Goal: Task Accomplishment & Management: Manage account settings

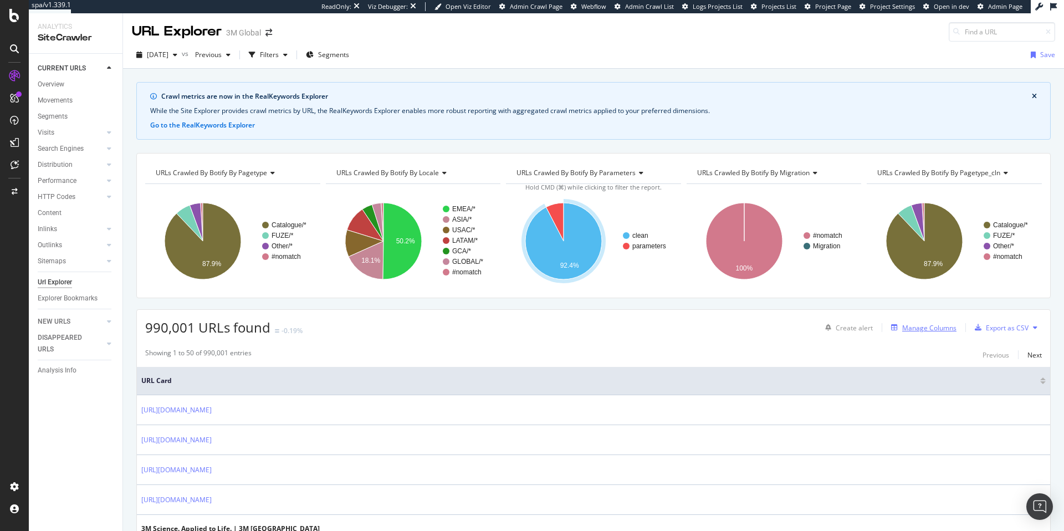
click at [940, 327] on div "Manage Columns" at bounding box center [929, 327] width 54 height 9
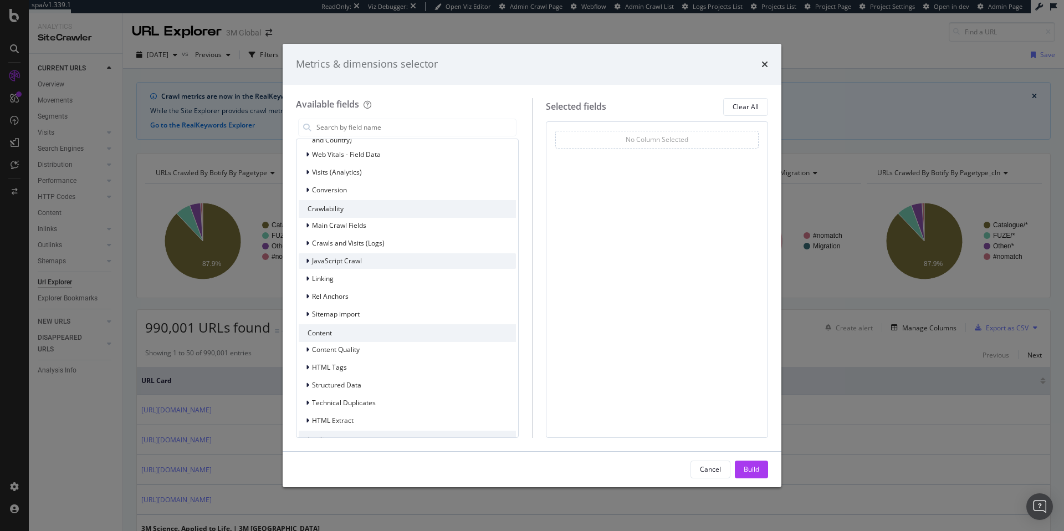
scroll to position [139, 0]
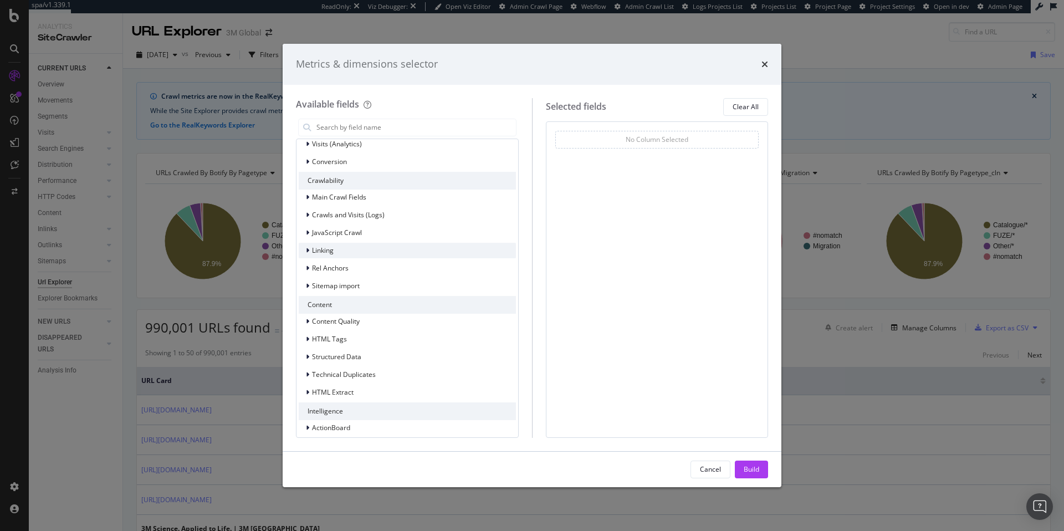
click at [306, 251] on icon "modal" at bounding box center [307, 250] width 3 height 7
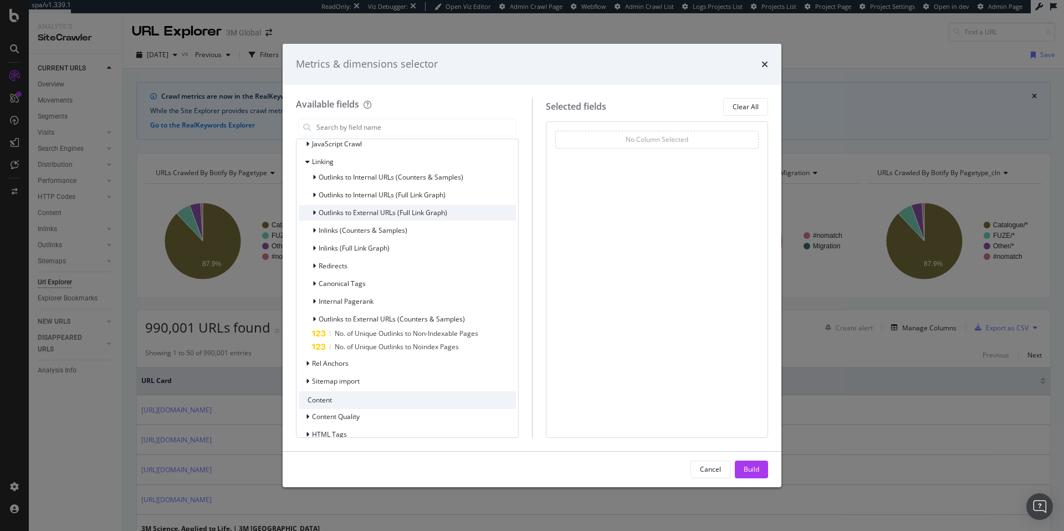
scroll to position [230, 0]
click at [312, 174] on icon "modal" at bounding box center [313, 175] width 3 height 7
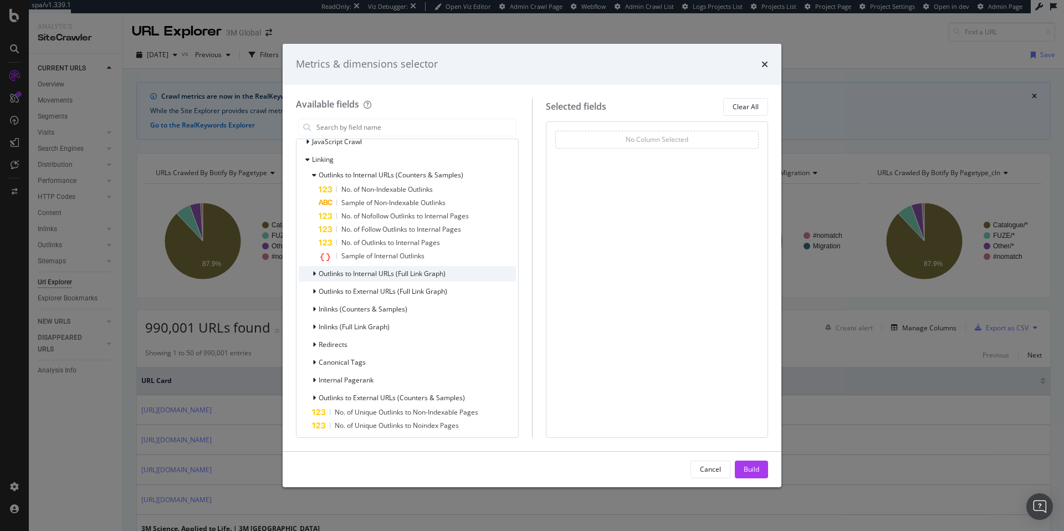
click at [310, 271] on div "Outlinks to Internal URLs (Full Link Graph)" at bounding box center [372, 273] width 147 height 11
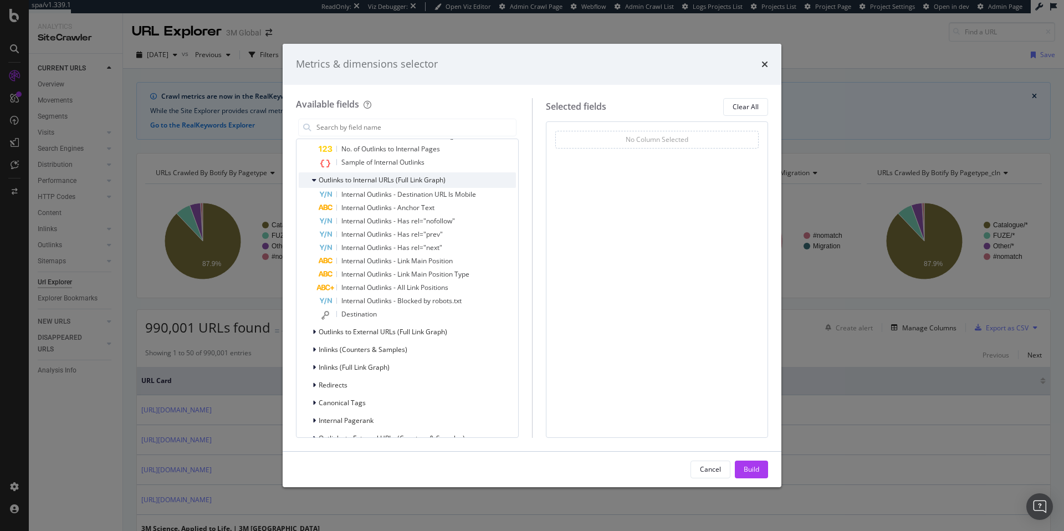
scroll to position [325, 0]
click at [307, 331] on div "Outlinks to External URLs (Full Link Graph)" at bounding box center [373, 330] width 148 height 11
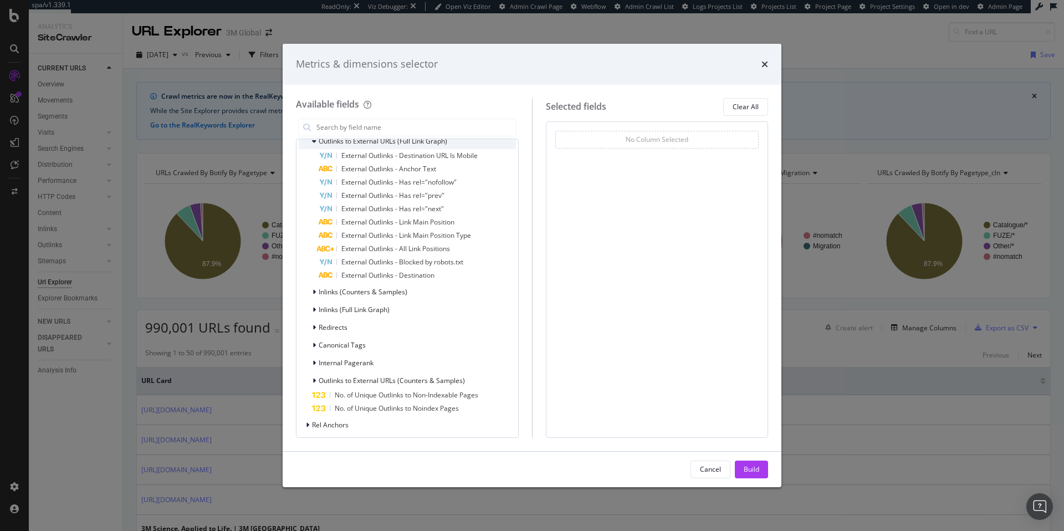
scroll to position [515, 0]
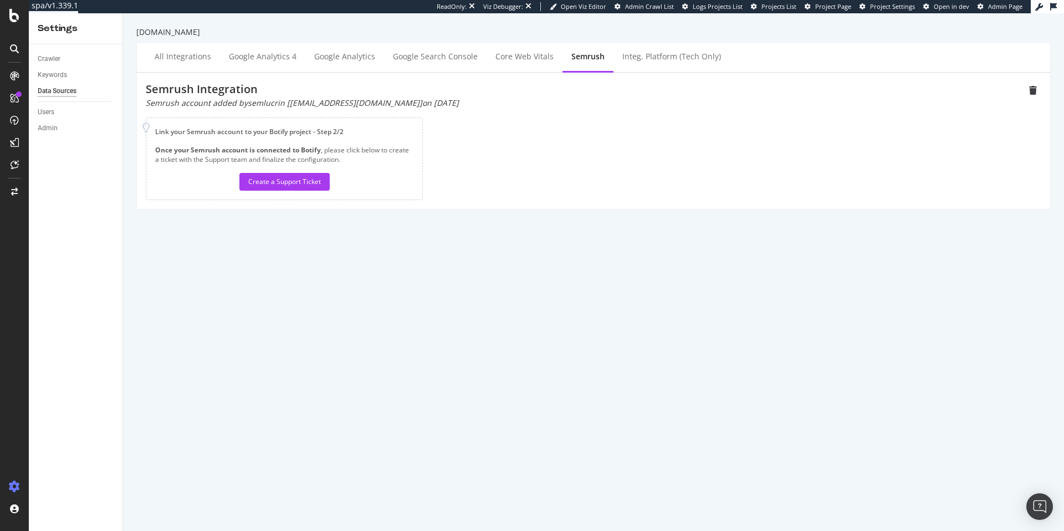
click at [307, 365] on div "lucrin.com All integrations Google Analytics 4 Google Analytics Google Search C…" at bounding box center [593, 271] width 941 height 517
click at [301, 189] on div "Create a Support Ticket" at bounding box center [284, 181] width 73 height 17
click at [848, 124] on div "Semrush Integration Semrush account added by semlucrin [sem@lucrin.com] on 2025…" at bounding box center [593, 140] width 895 height 119
click at [520, 55] on div "Core Web Vitals" at bounding box center [524, 56] width 58 height 11
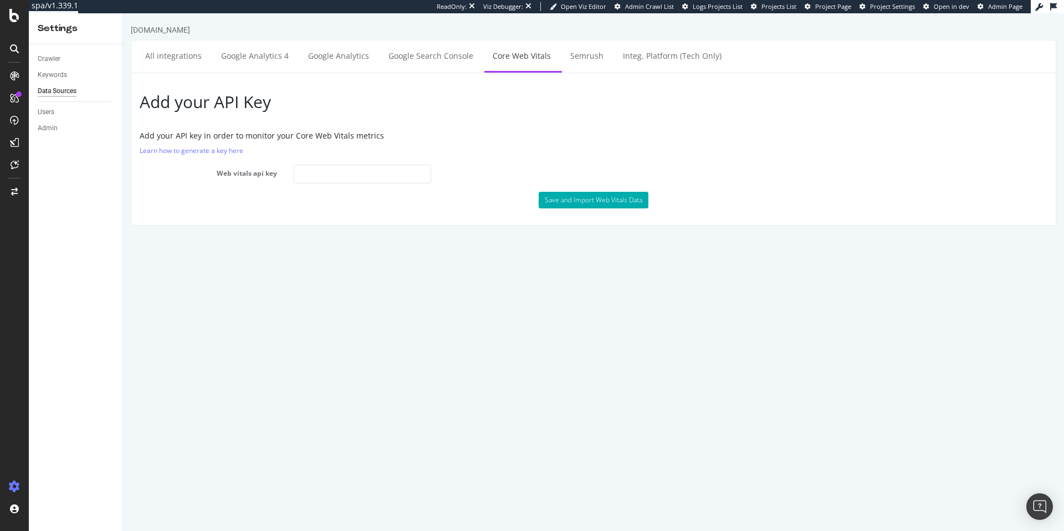
click at [156, 237] on html "lucrin.com All integrations Google Analytics 4 Google Analytics Google Search C…" at bounding box center [593, 124] width 941 height 223
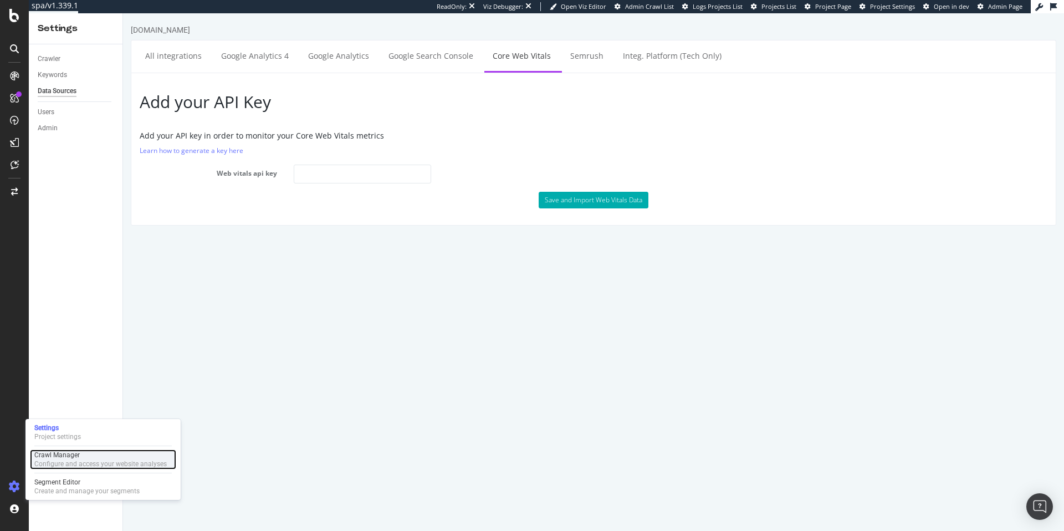
click at [80, 458] on div "Crawl Manager" at bounding box center [100, 454] width 132 height 9
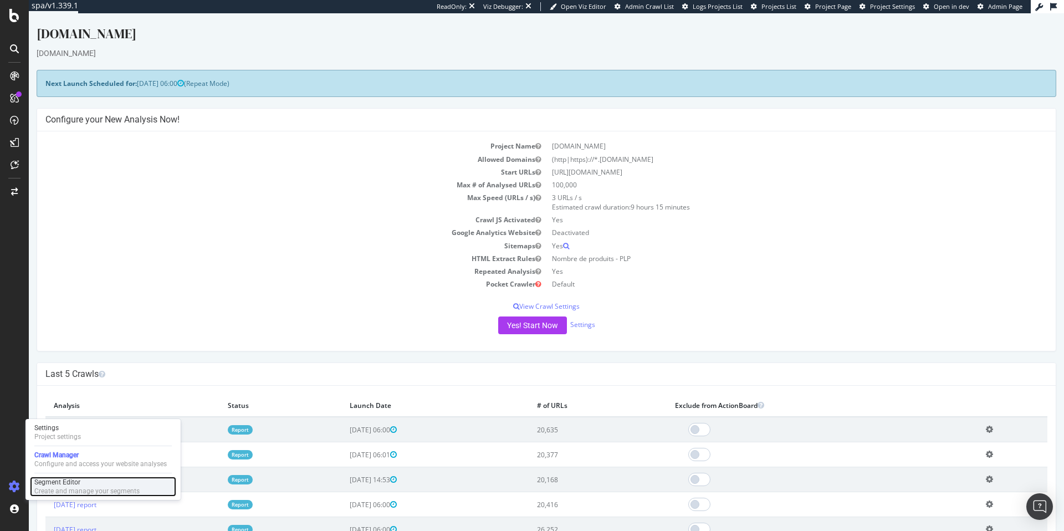
click at [53, 484] on div "Segment Editor" at bounding box center [86, 482] width 105 height 9
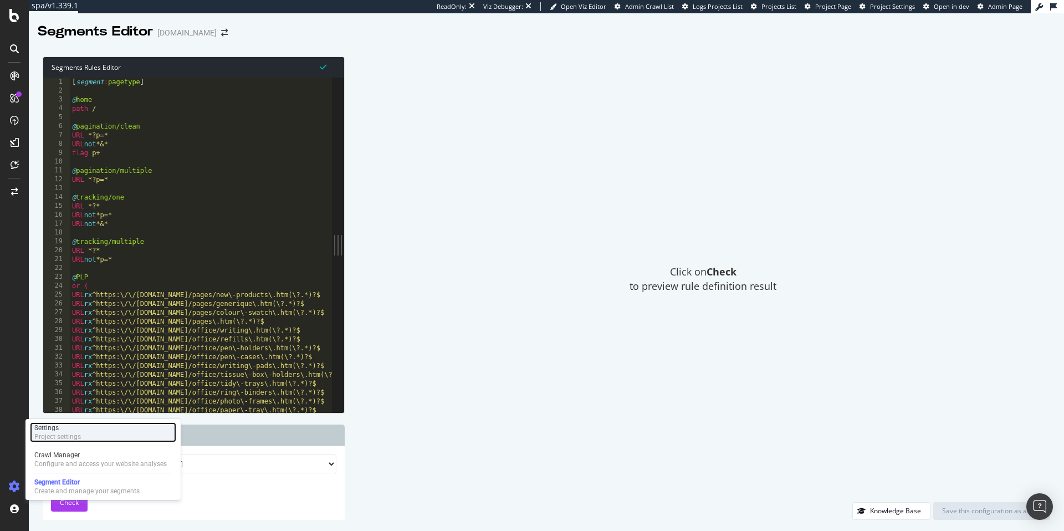
click at [66, 429] on div "Settings" at bounding box center [57, 427] width 47 height 9
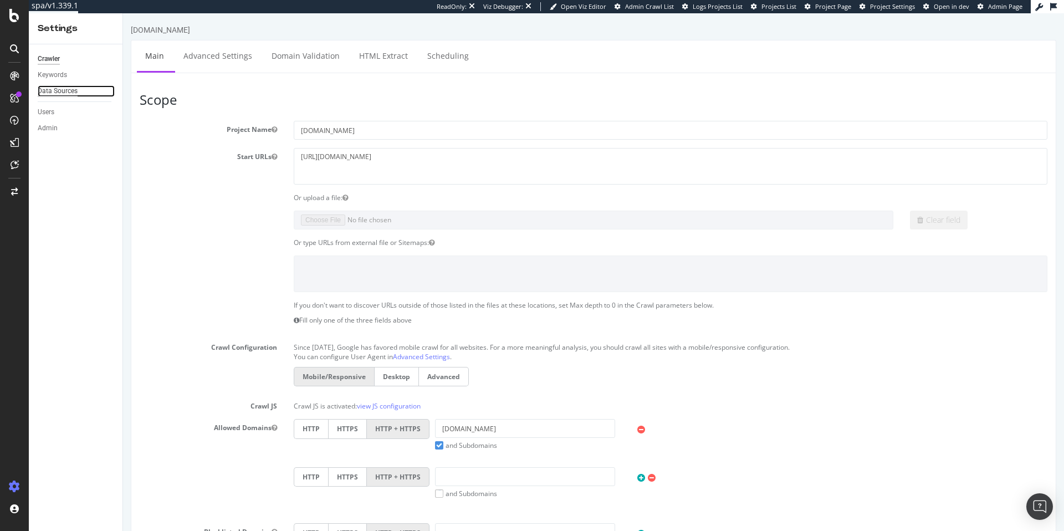
click at [59, 94] on div "Data Sources" at bounding box center [58, 91] width 40 height 12
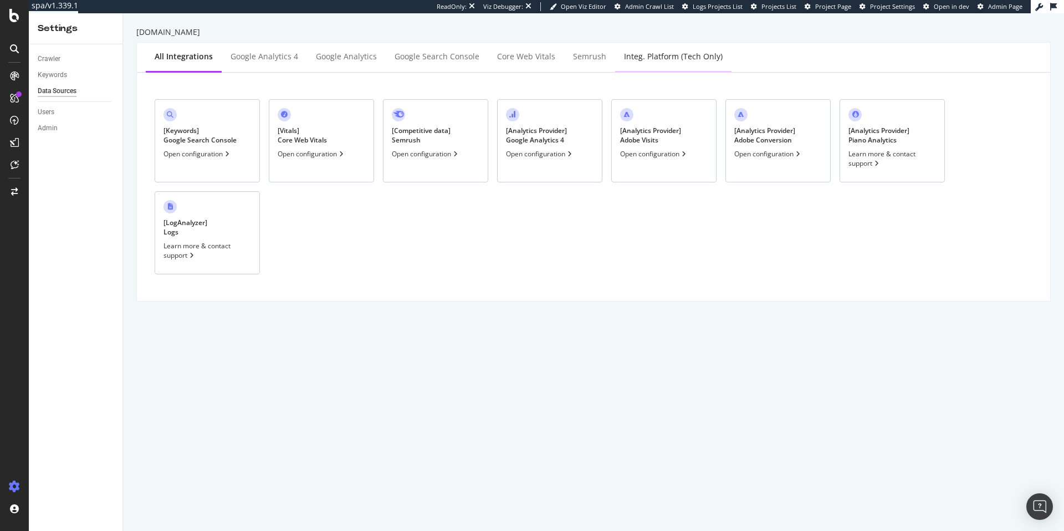
click at [647, 61] on div "Integ. Platform (tech only)" at bounding box center [673, 56] width 99 height 11
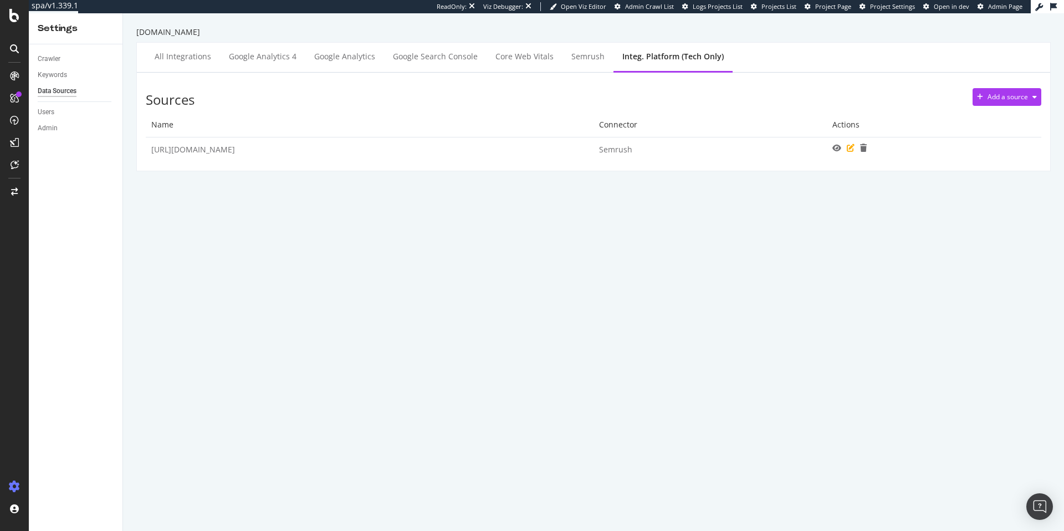
click at [854, 146] on icon at bounding box center [851, 148] width 8 height 8
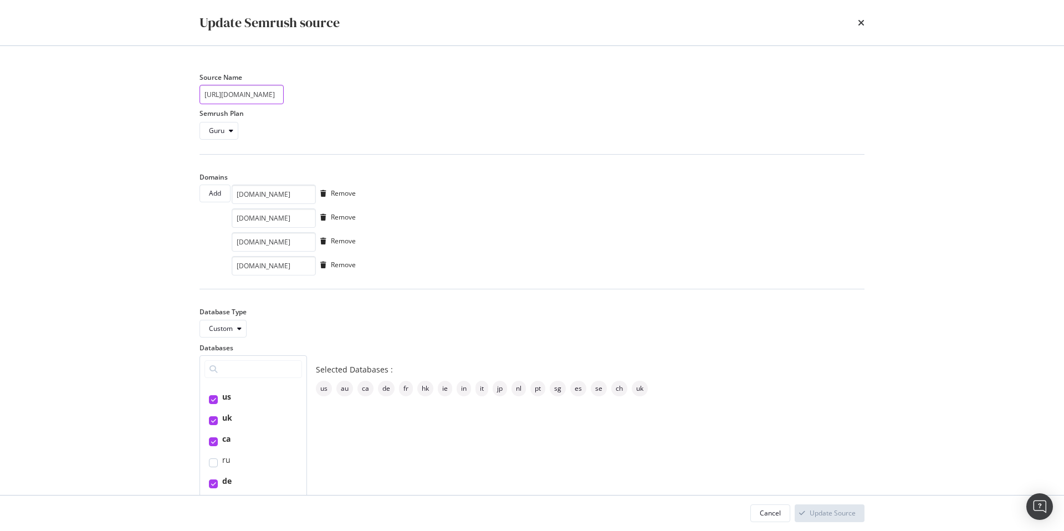
drag, startPoint x: 252, startPoint y: 95, endPoint x: 329, endPoint y: 95, distance: 77.6
click at [329, 95] on div "Semrush_production_85710_lucrin.com" at bounding box center [531, 94] width 665 height 19
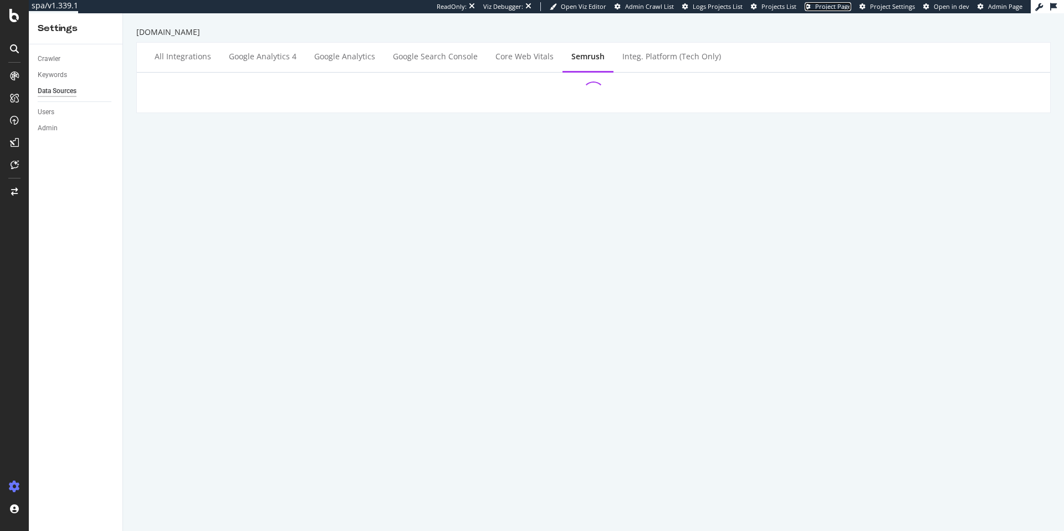
click at [846, 9] on span "Project Page" at bounding box center [833, 6] width 36 height 8
